Goal: Information Seeking & Learning: Compare options

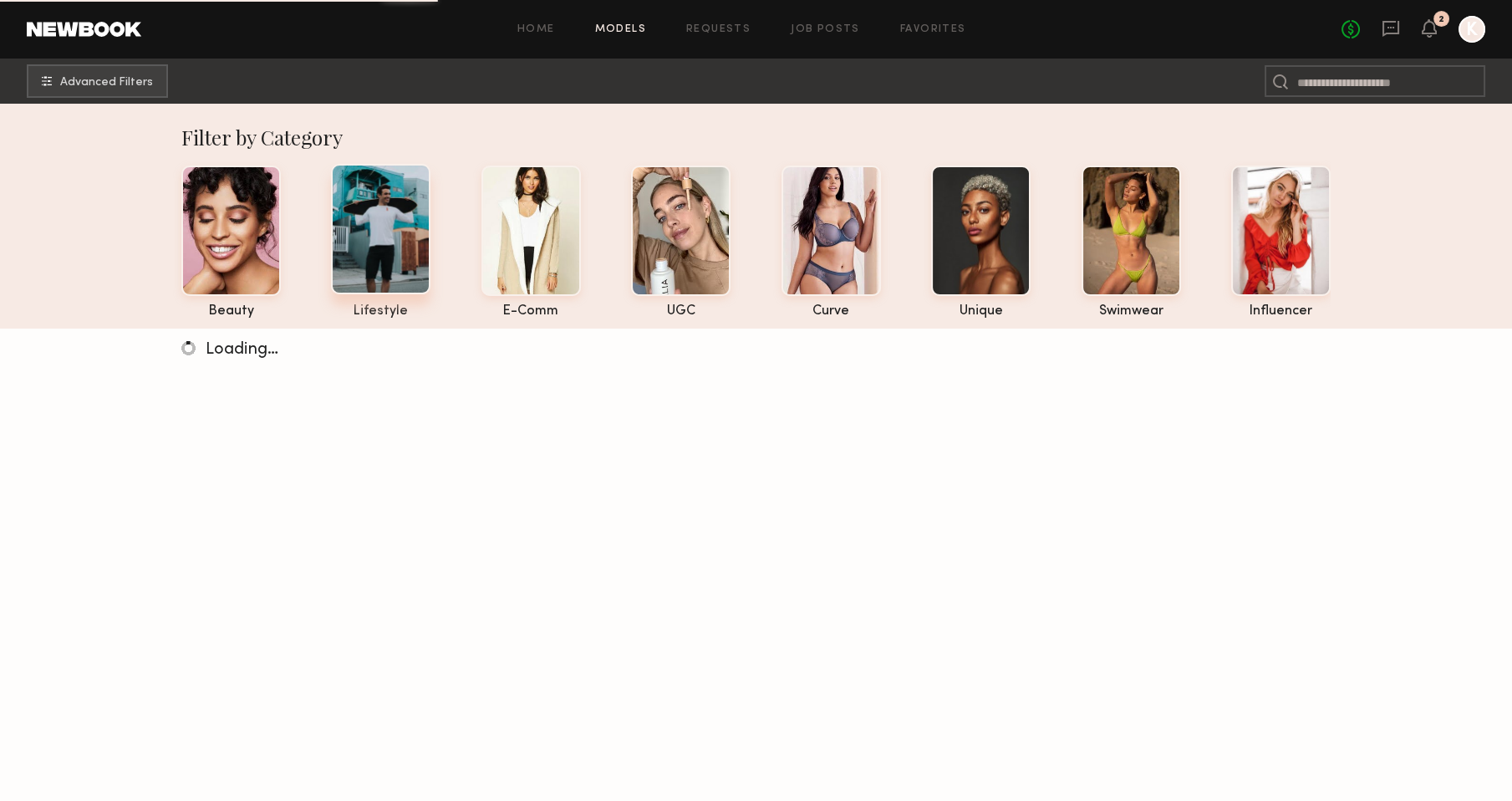
click at [401, 250] on div at bounding box center [381, 229] width 100 height 130
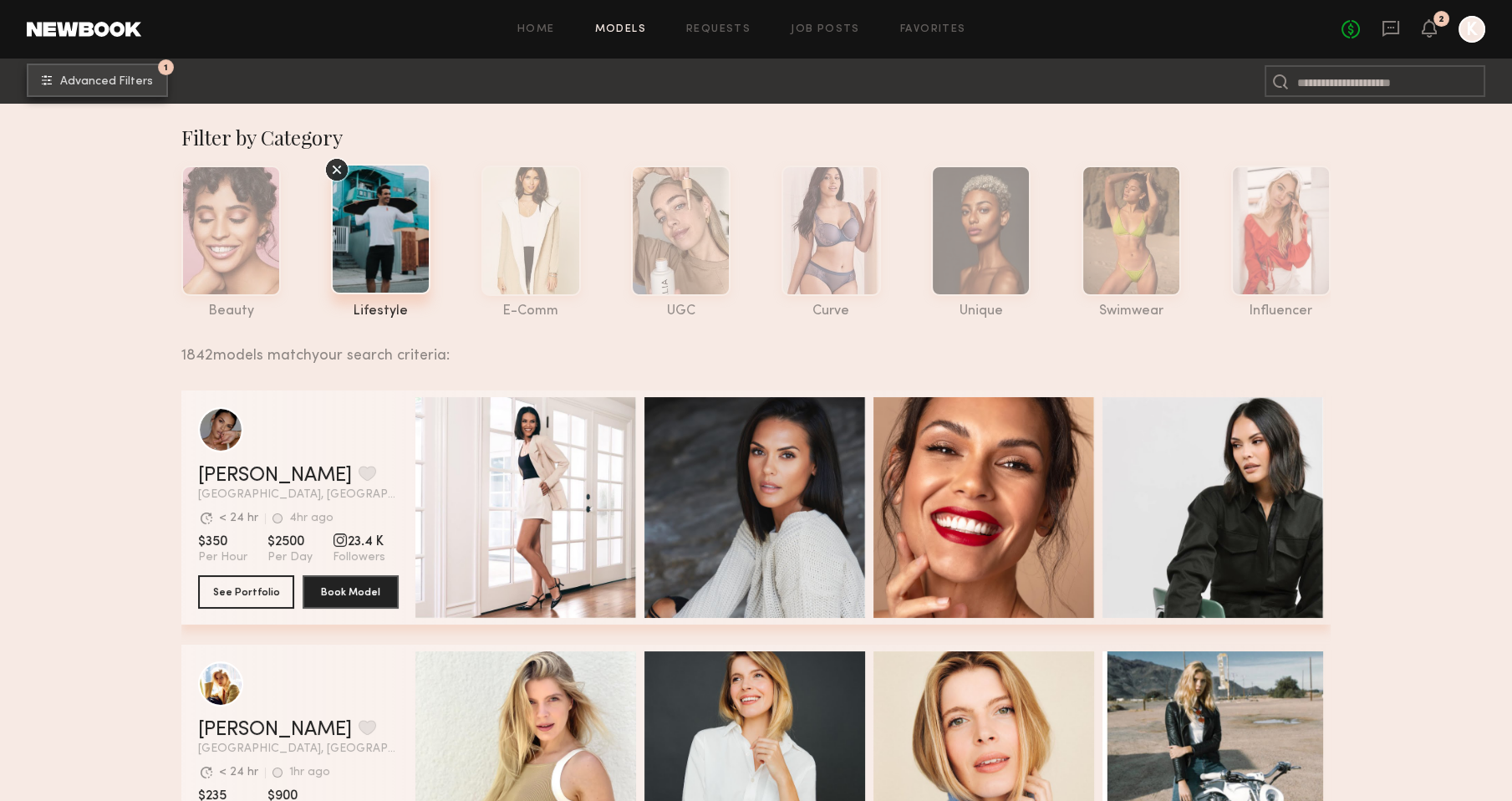
click at [130, 79] on span "Advanced Filters" at bounding box center [106, 82] width 93 height 12
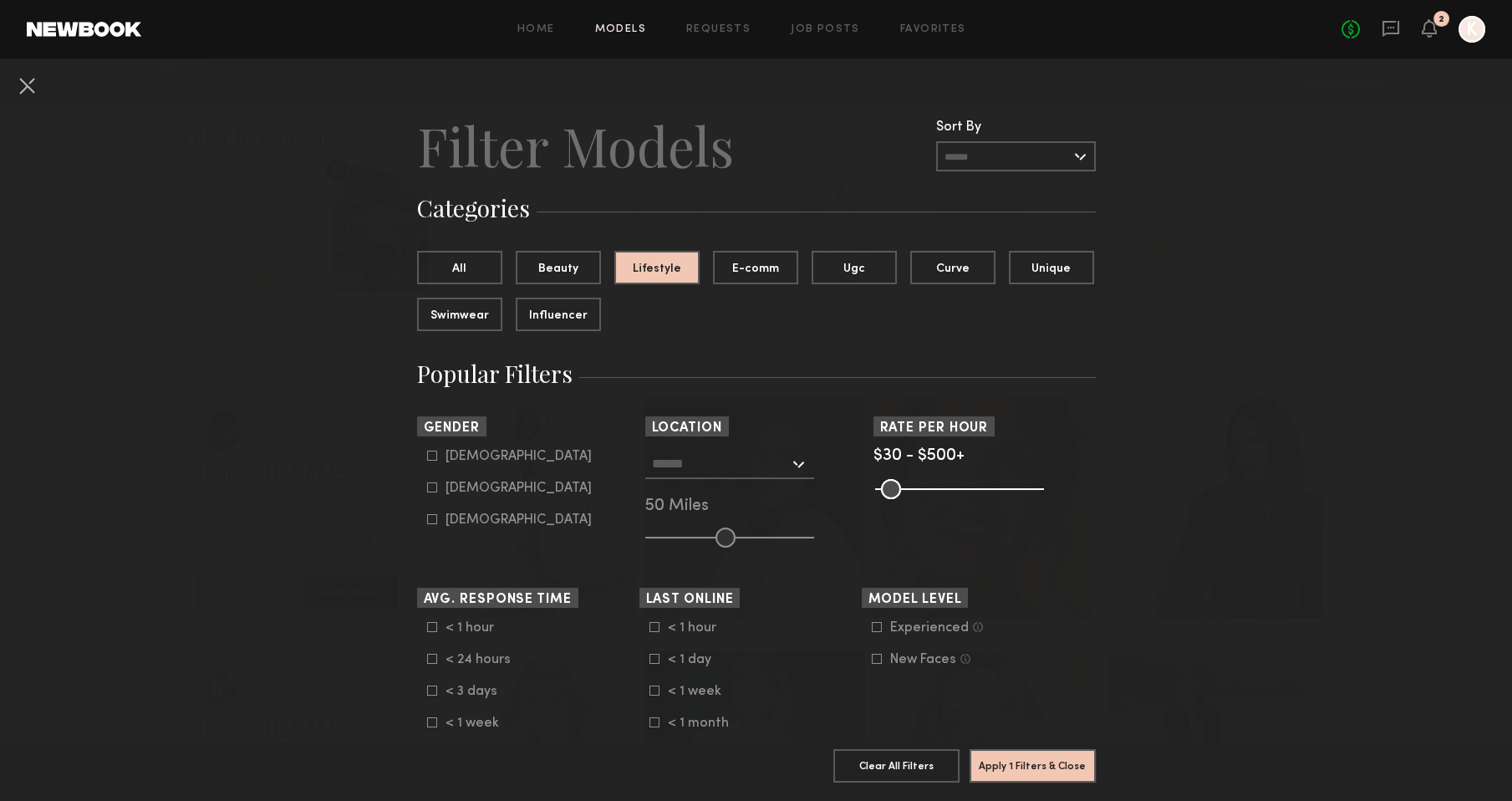
click at [464, 461] on div "[DEMOGRAPHIC_DATA]" at bounding box center [518, 457] width 146 height 10
type input "*"
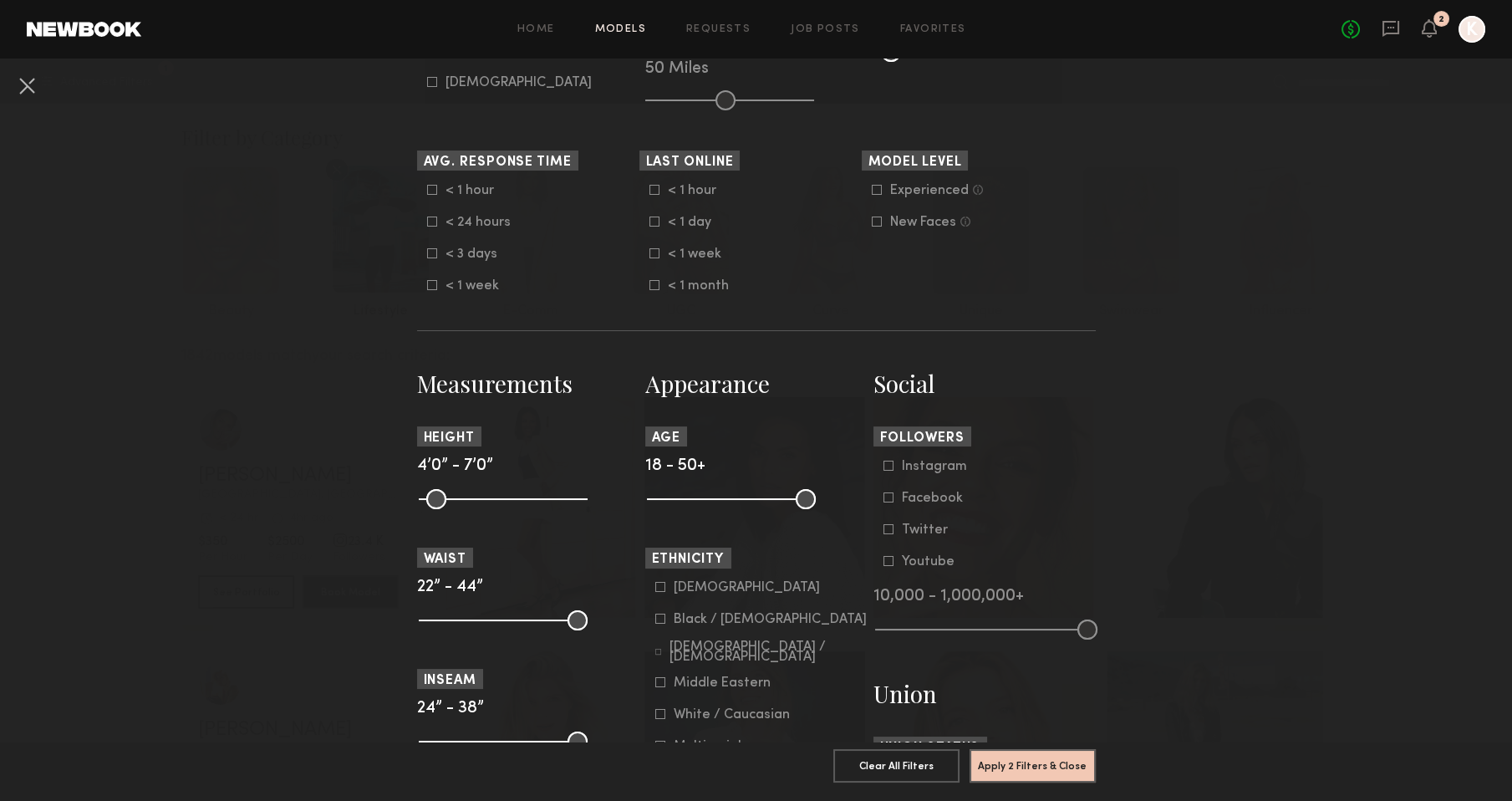
scroll to position [439, 0]
drag, startPoint x: 681, startPoint y: 496, endPoint x: 720, endPoint y: 480, distance: 42.2
click at [721, 480] on nb-browse-filter "Age [DEMOGRAPHIC_DATA]+" at bounding box center [756, 465] width 222 height 81
drag, startPoint x: 658, startPoint y: 495, endPoint x: 702, endPoint y: 494, distance: 44.0
type input "**"
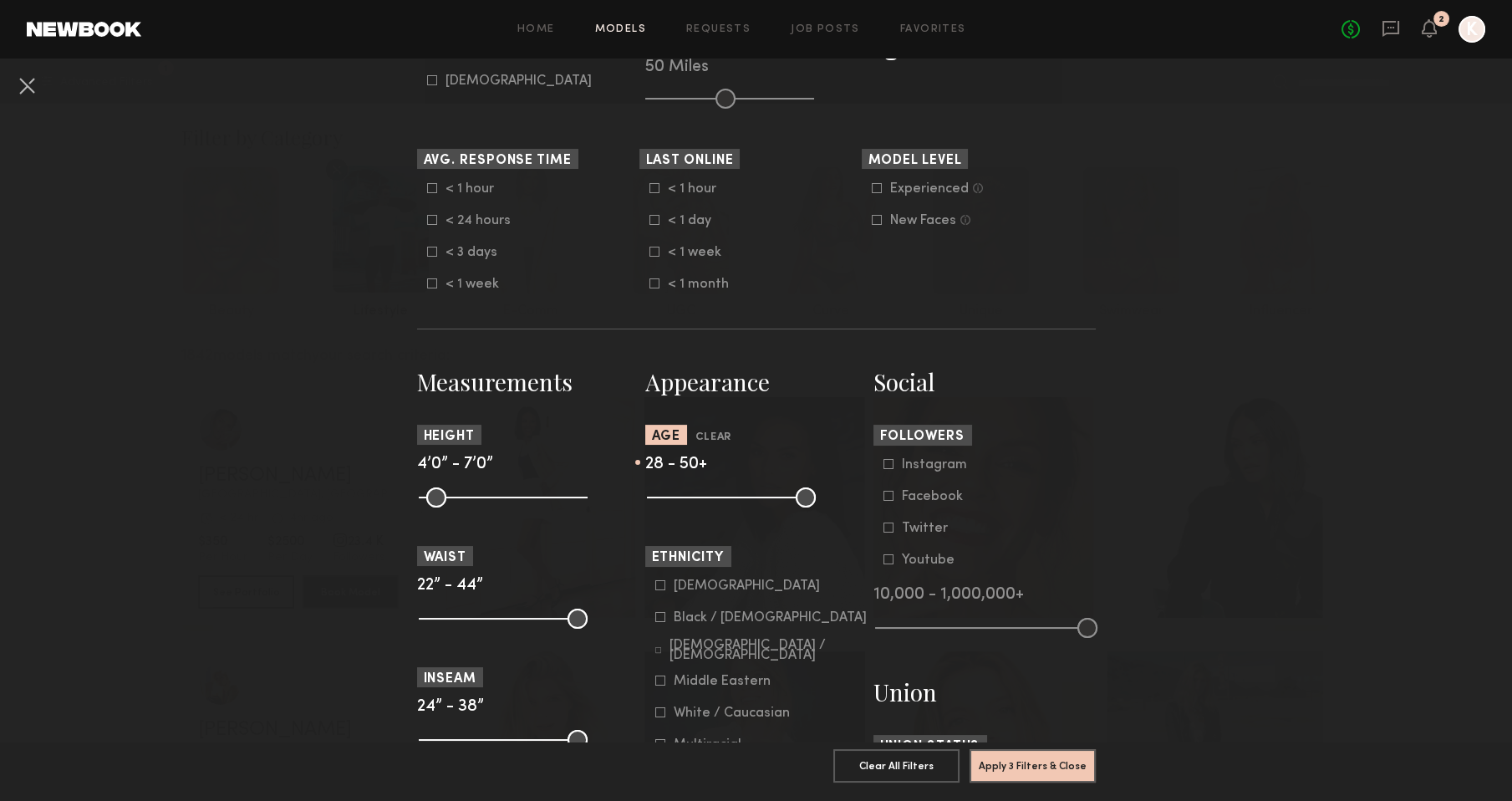
click at [702, 494] on input "range" at bounding box center [731, 497] width 169 height 20
click at [1027, 762] on button "Apply 3 Filters & Close" at bounding box center [1033, 765] width 127 height 34
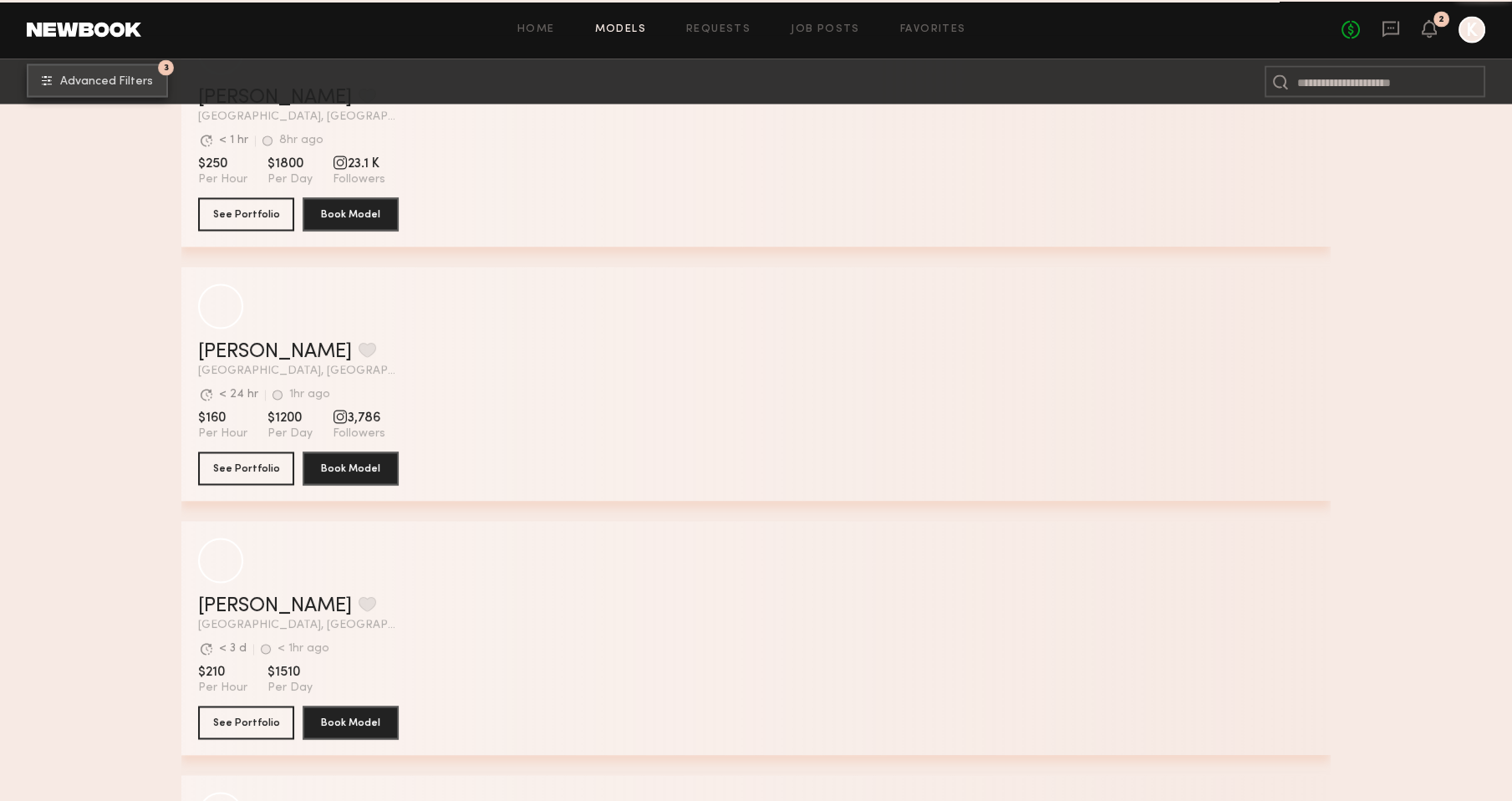
scroll to position [6214, 0]
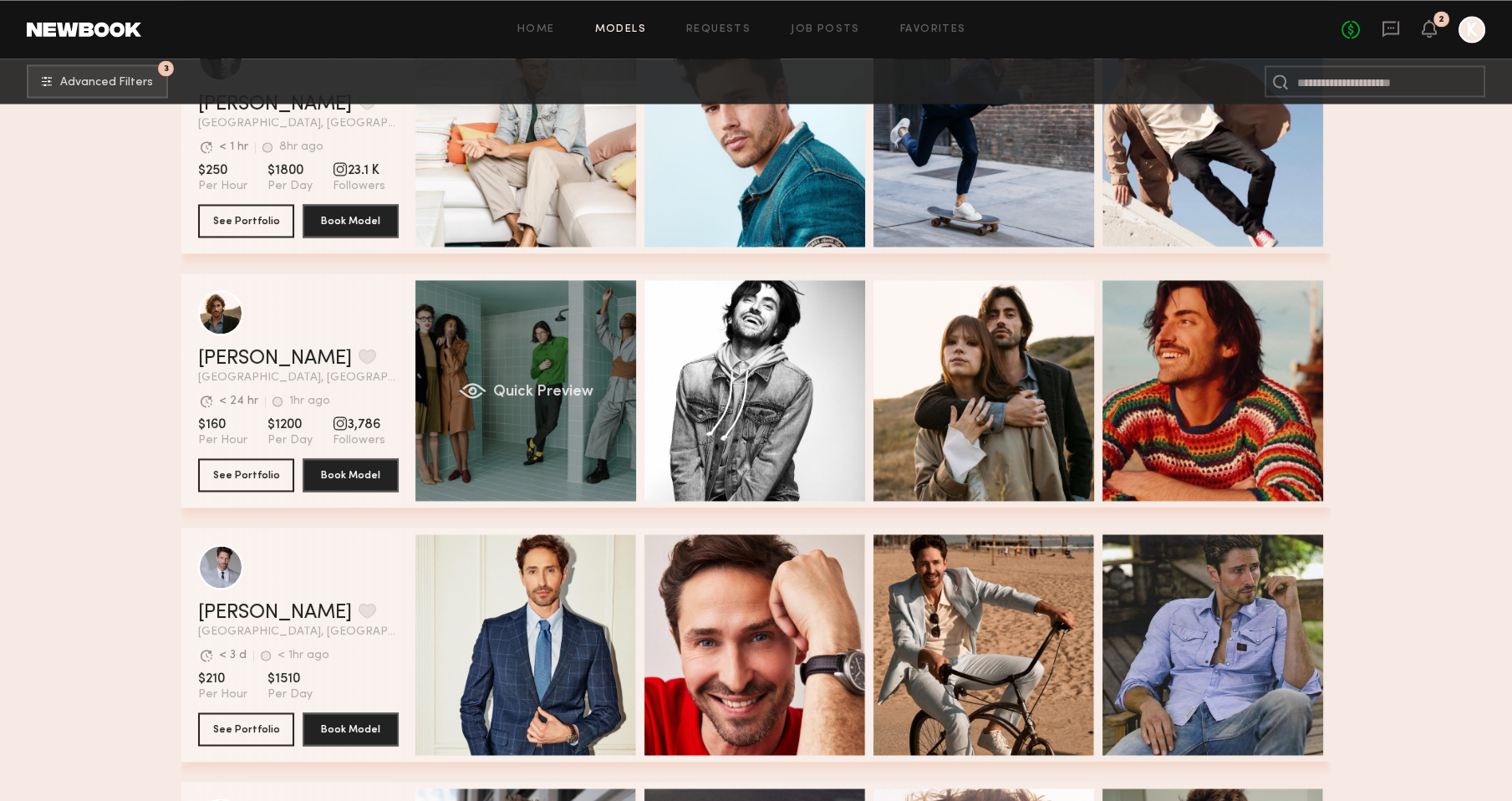
click at [528, 306] on div "Quick Preview" at bounding box center [525, 390] width 220 height 220
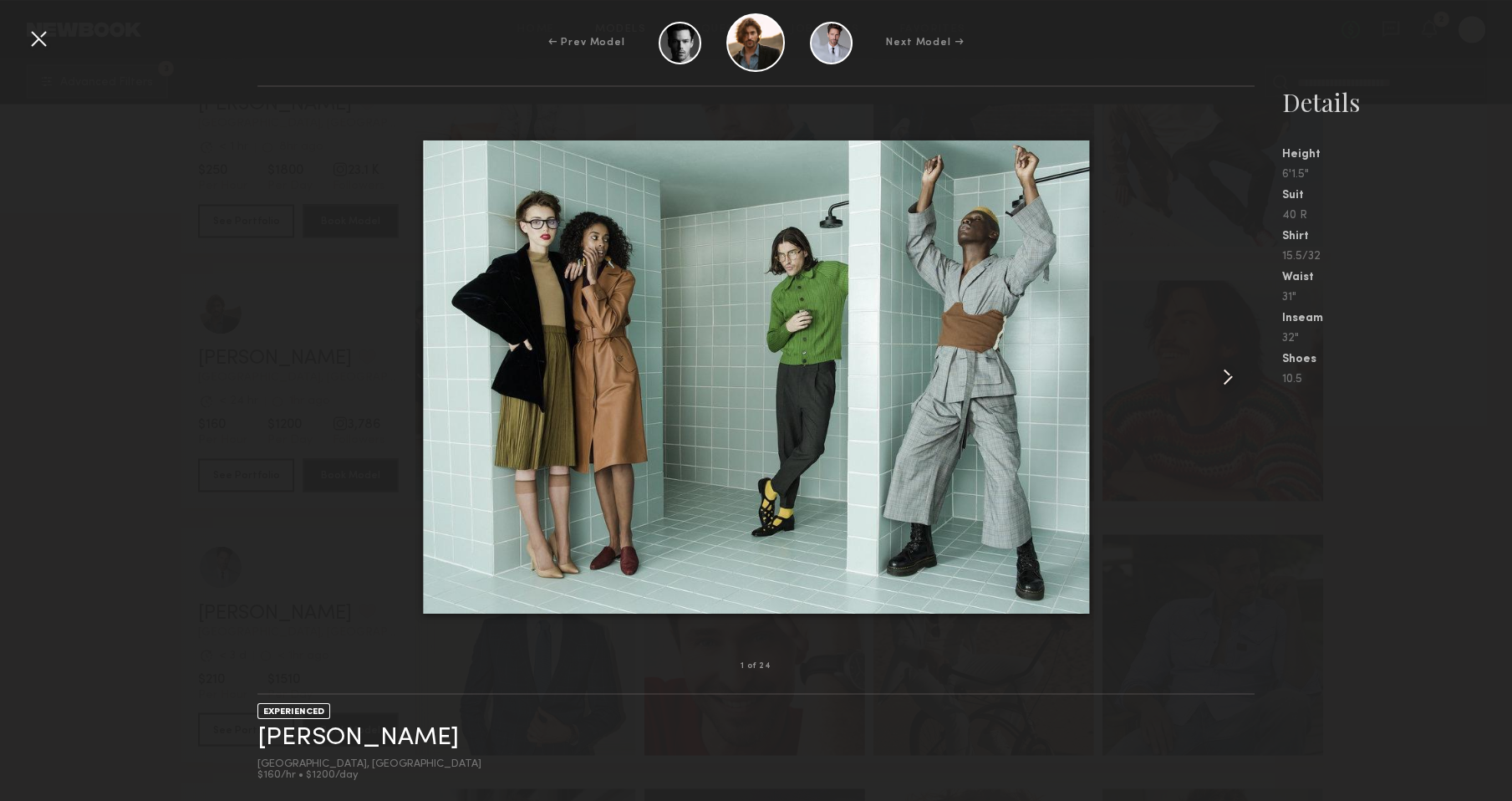
click at [1222, 381] on common-icon at bounding box center [1228, 377] width 27 height 27
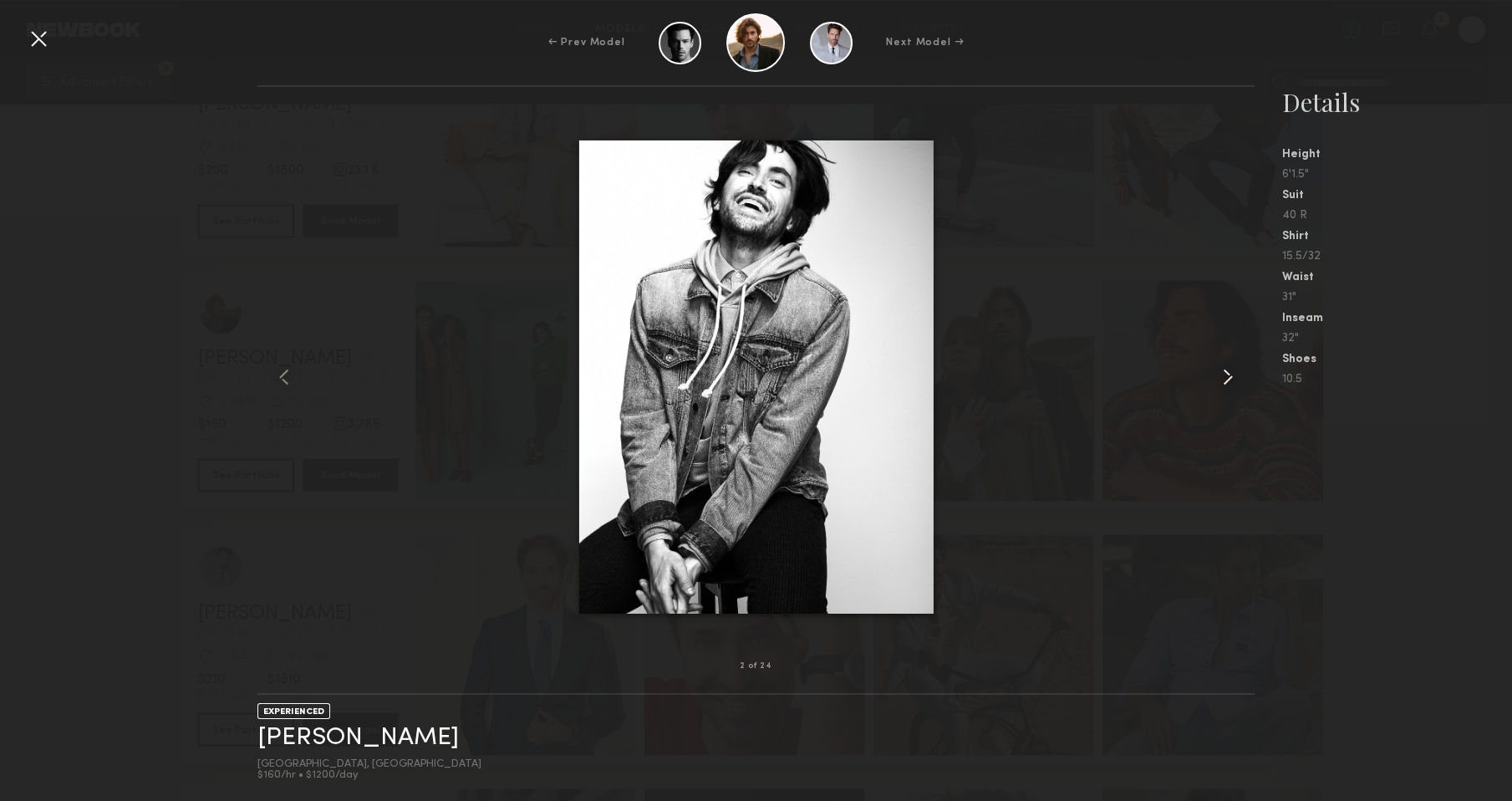
click at [1223, 382] on common-icon at bounding box center [1228, 377] width 27 height 27
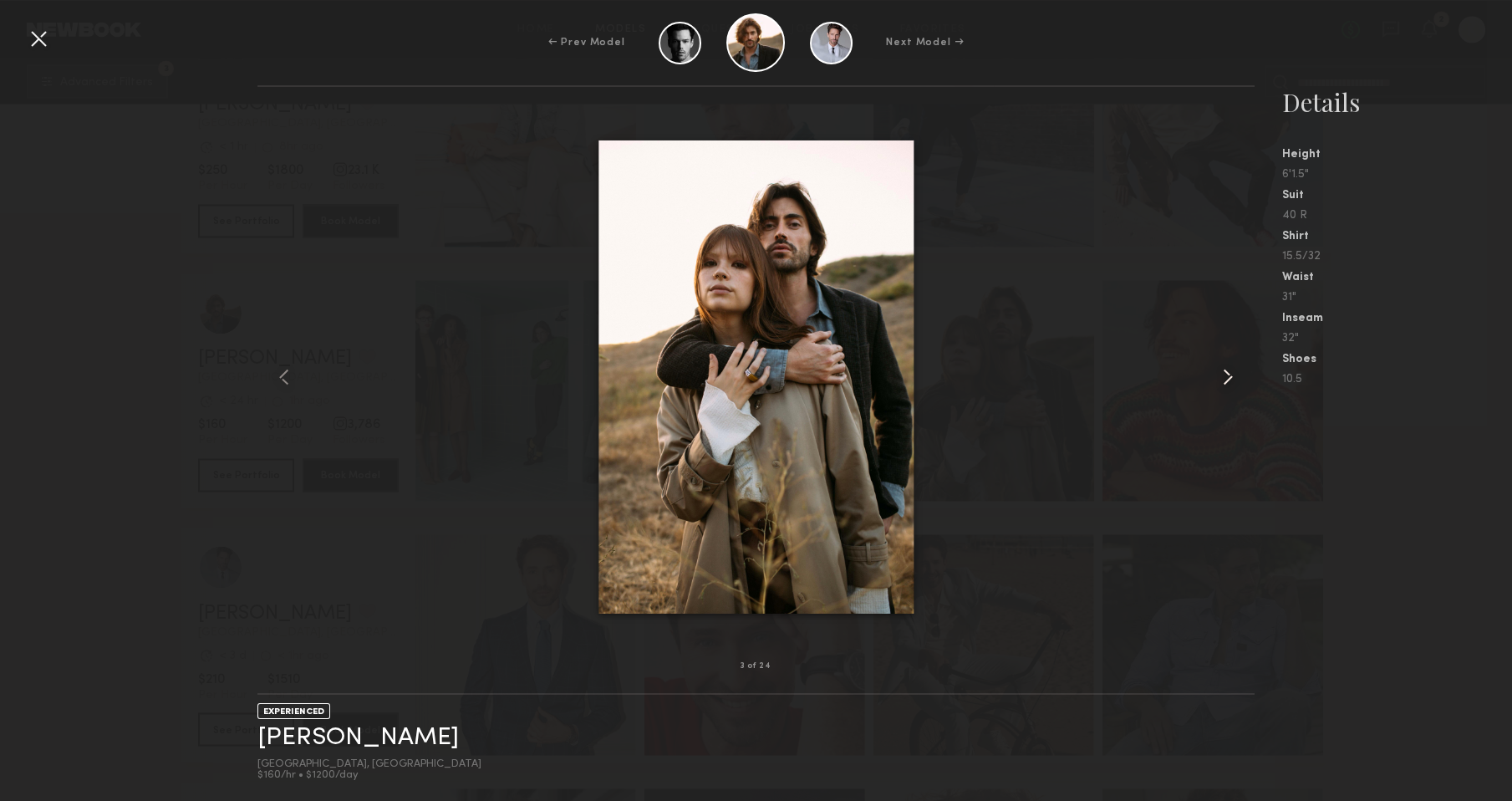
click at [1223, 382] on common-icon at bounding box center [1228, 377] width 27 height 27
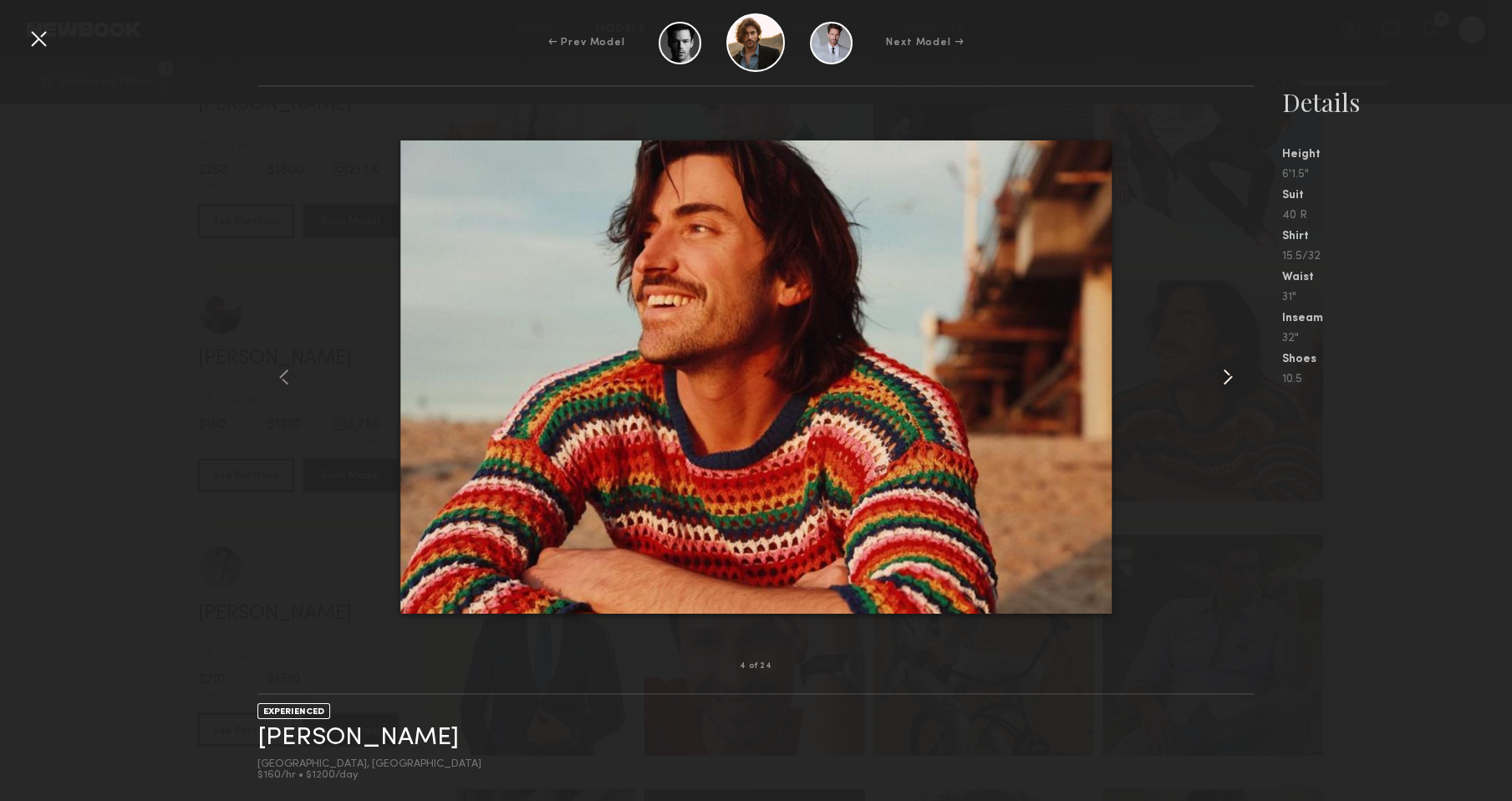
click at [1223, 382] on common-icon at bounding box center [1228, 377] width 27 height 27
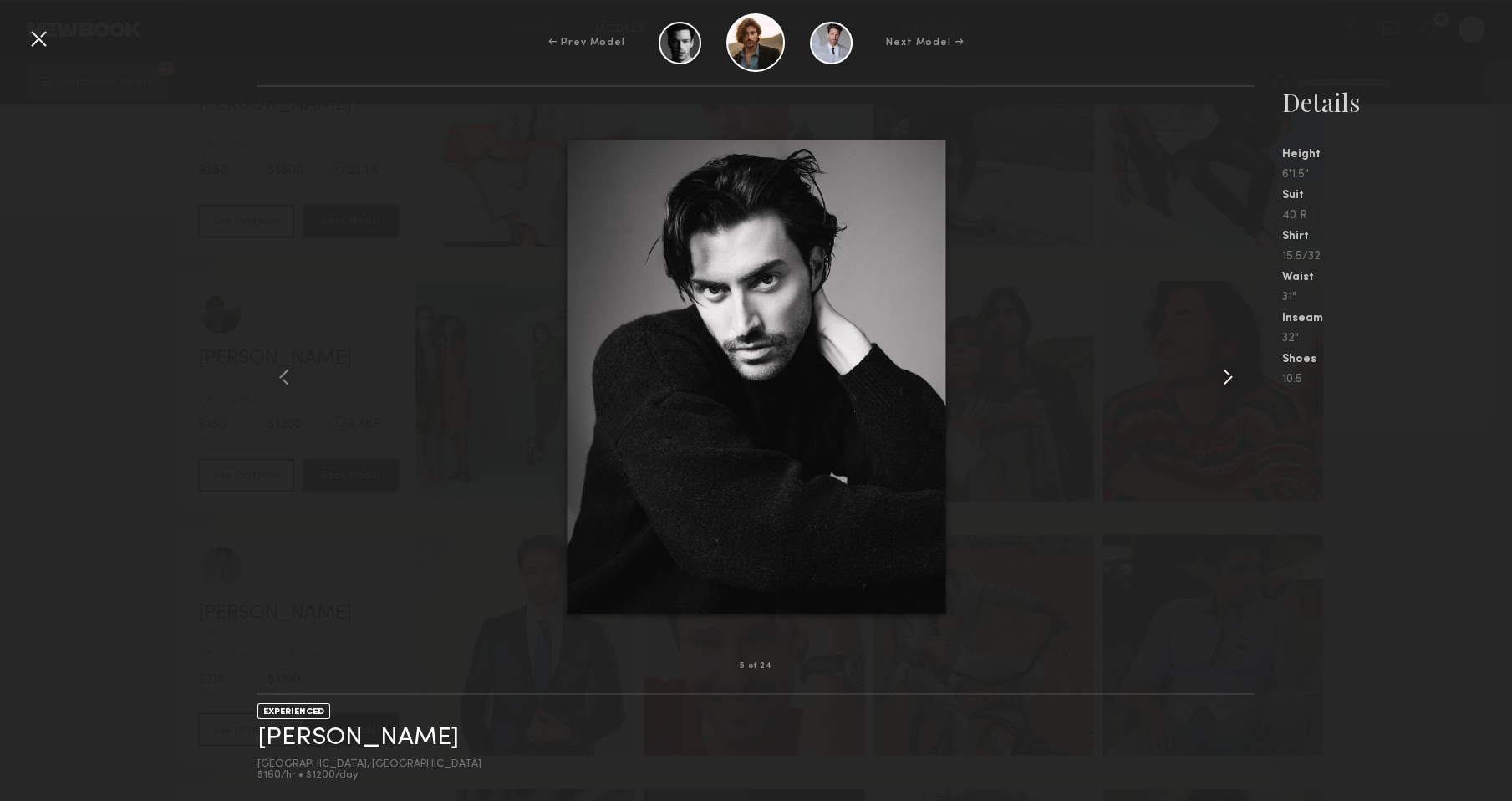
click at [1223, 382] on common-icon at bounding box center [1228, 377] width 27 height 27
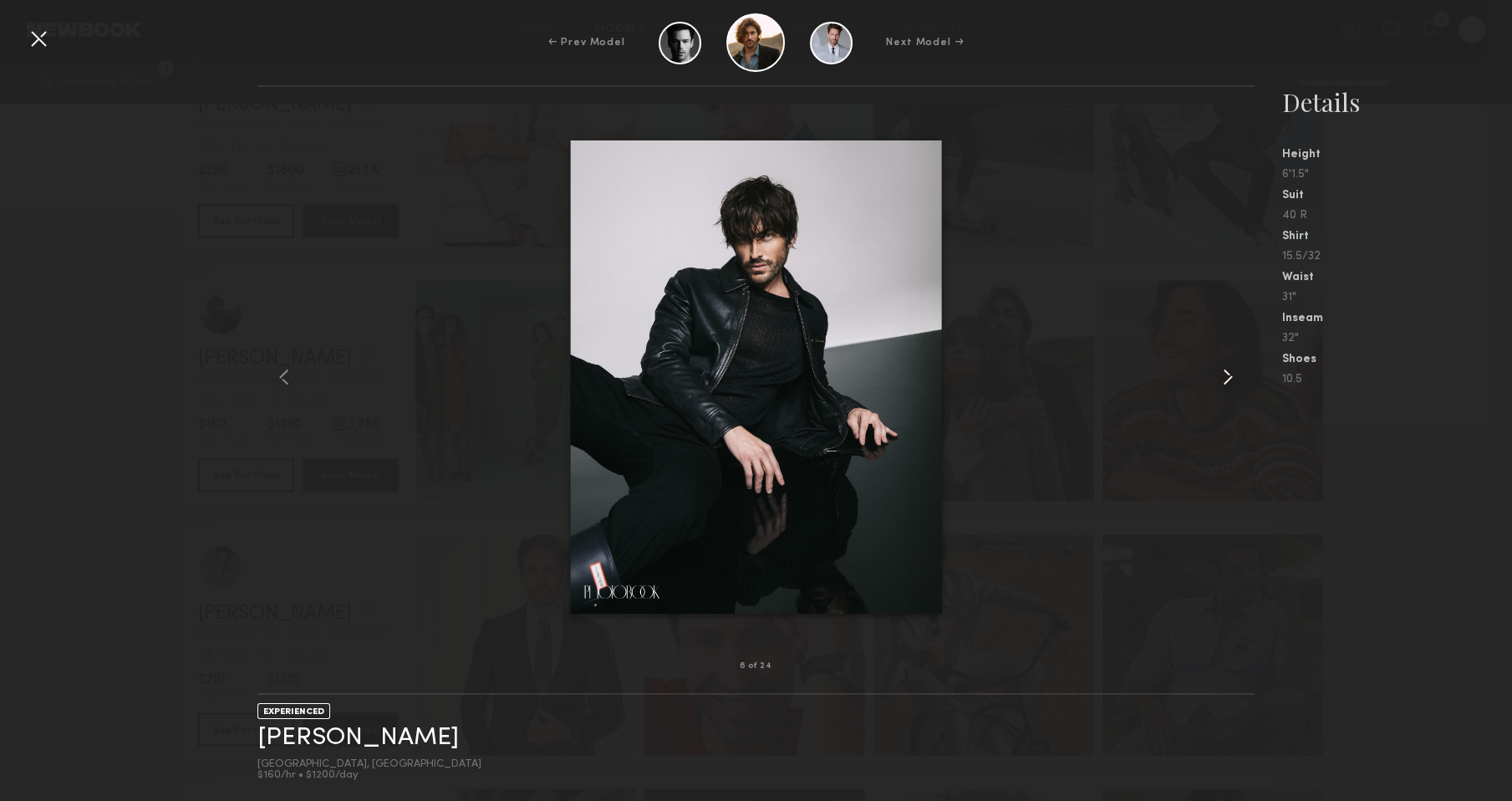
click at [1223, 382] on common-icon at bounding box center [1228, 377] width 27 height 27
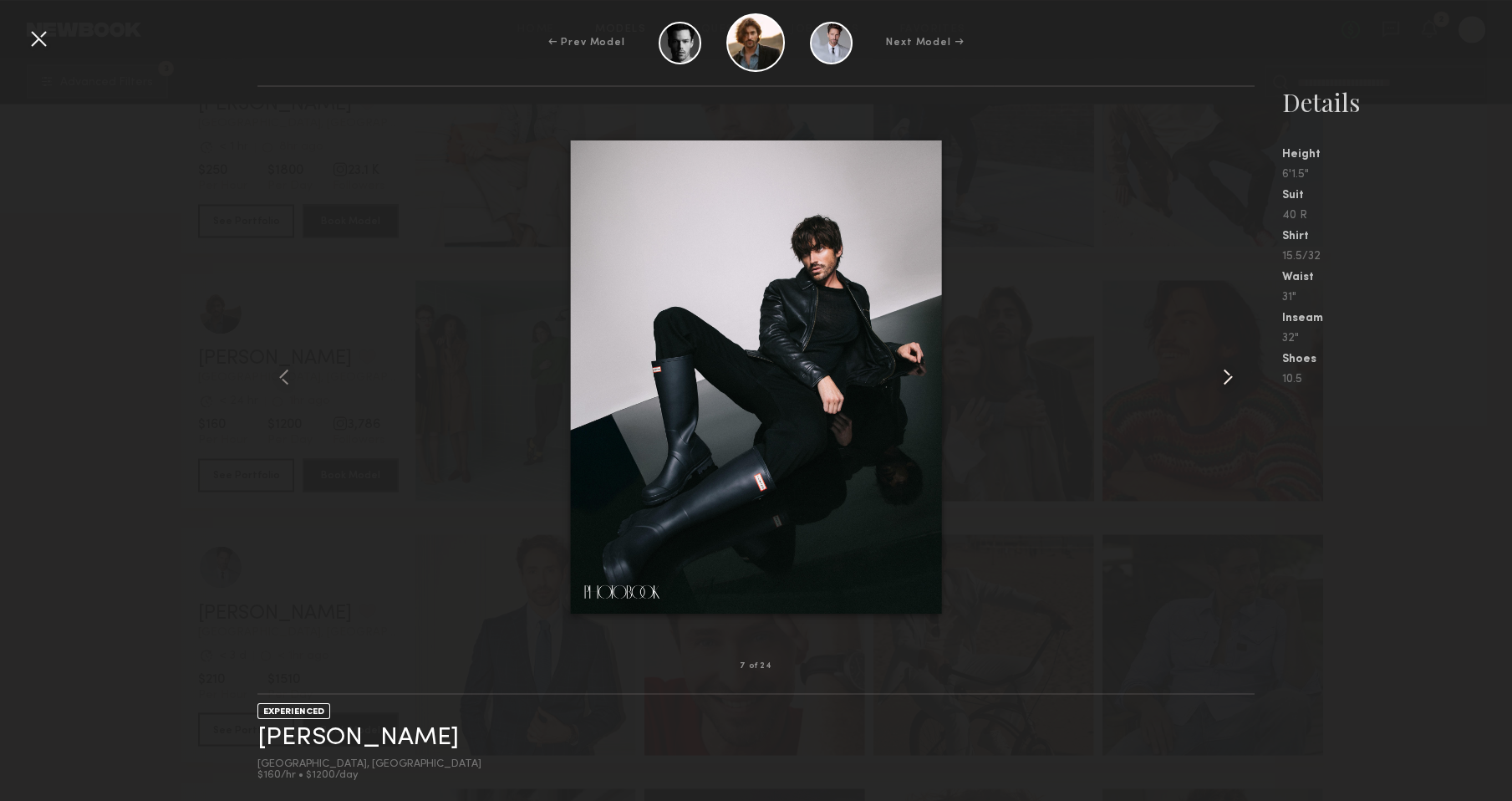
click at [1224, 382] on common-icon at bounding box center [1228, 377] width 27 height 27
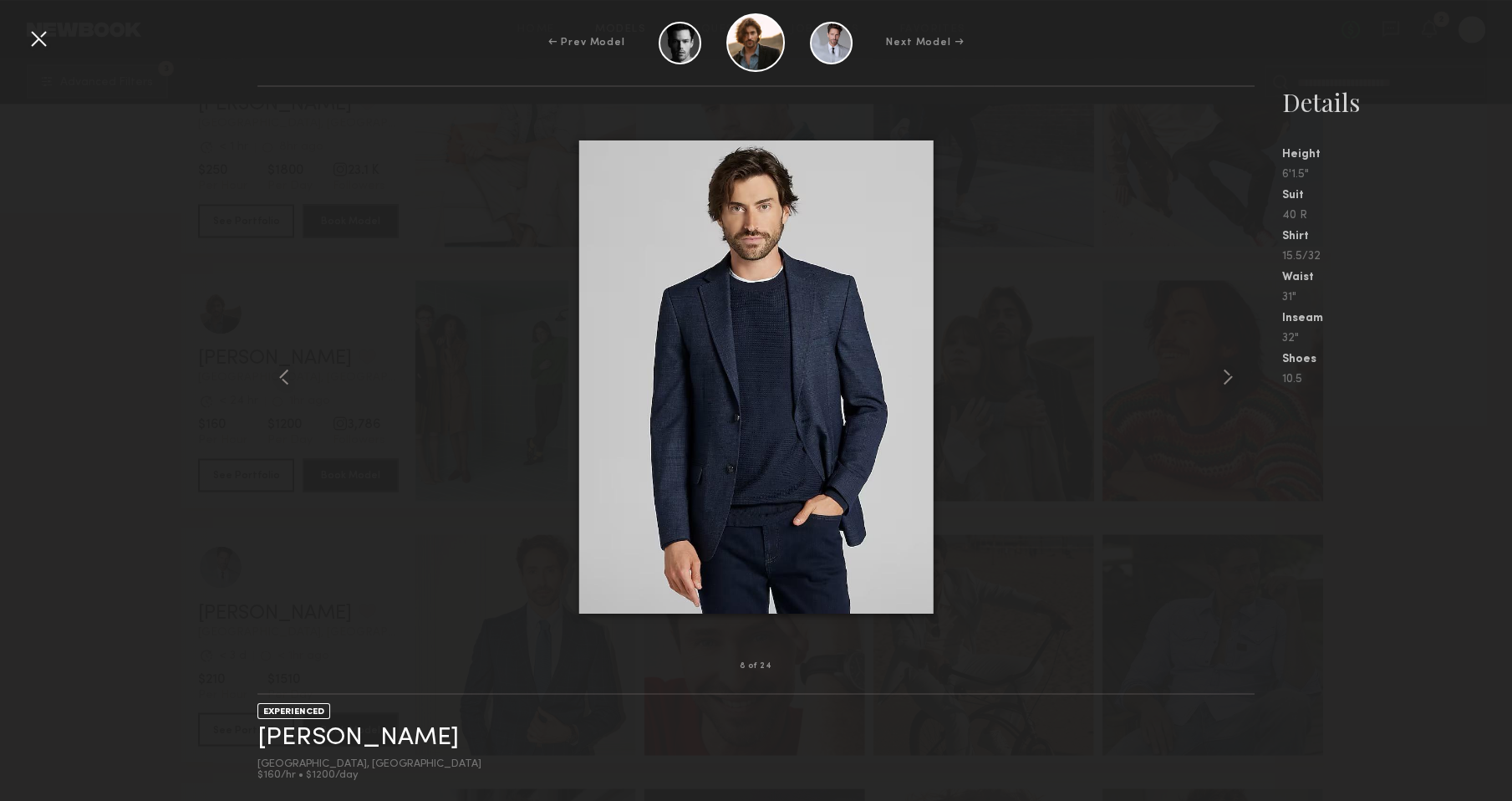
click at [382, 279] on div at bounding box center [756, 376] width 998 height 526
click at [35, 39] on div at bounding box center [39, 39] width 27 height 27
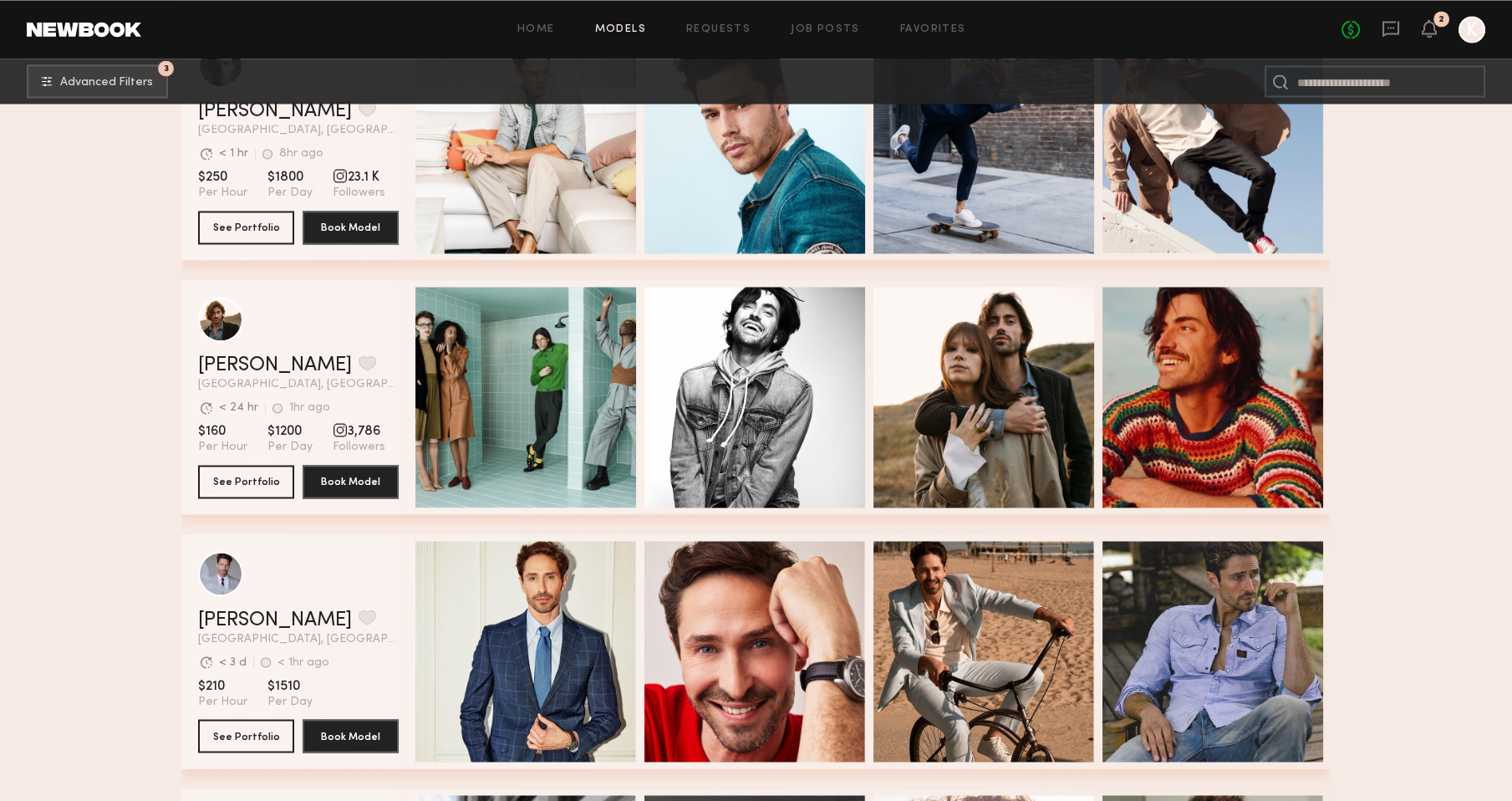
scroll to position [6138, 0]
